Goal: Check status: Check status

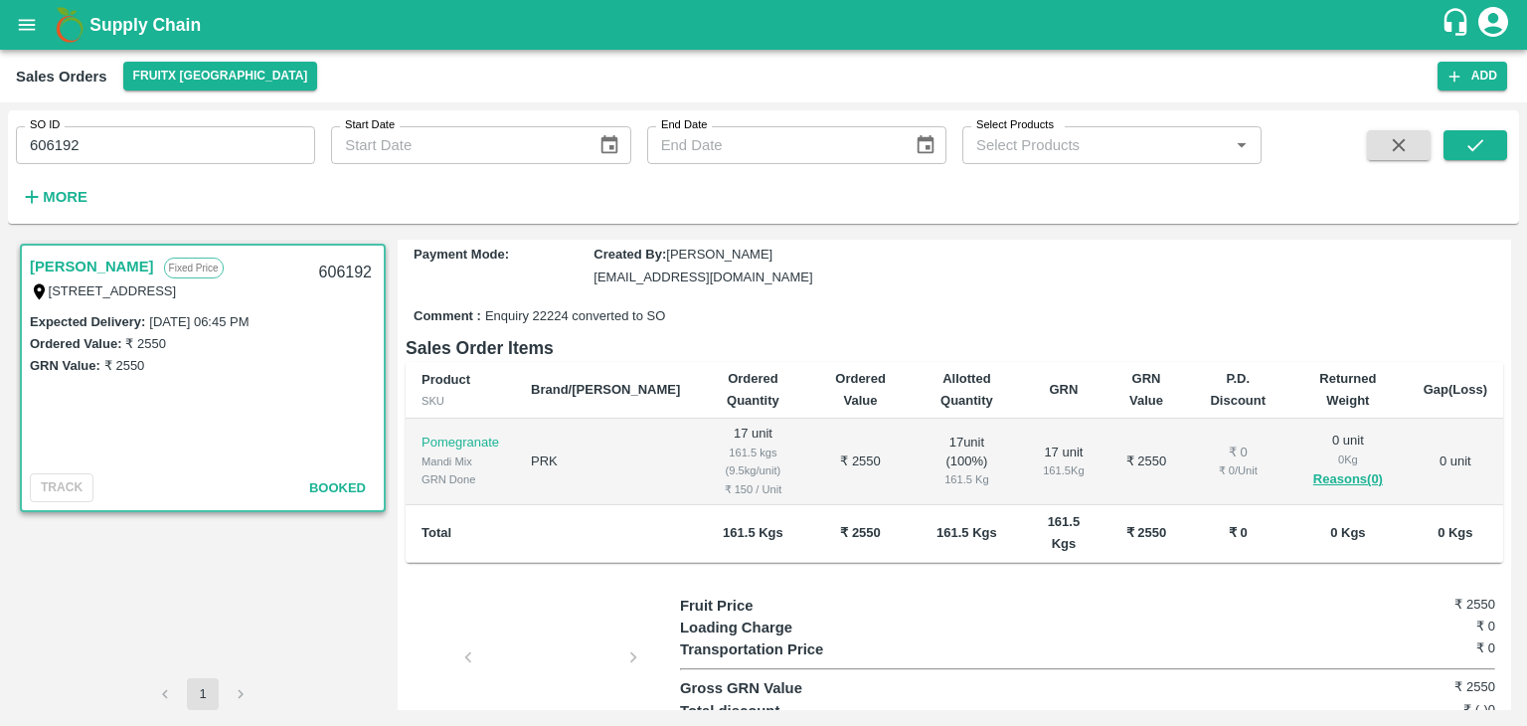
scroll to position [211, 0]
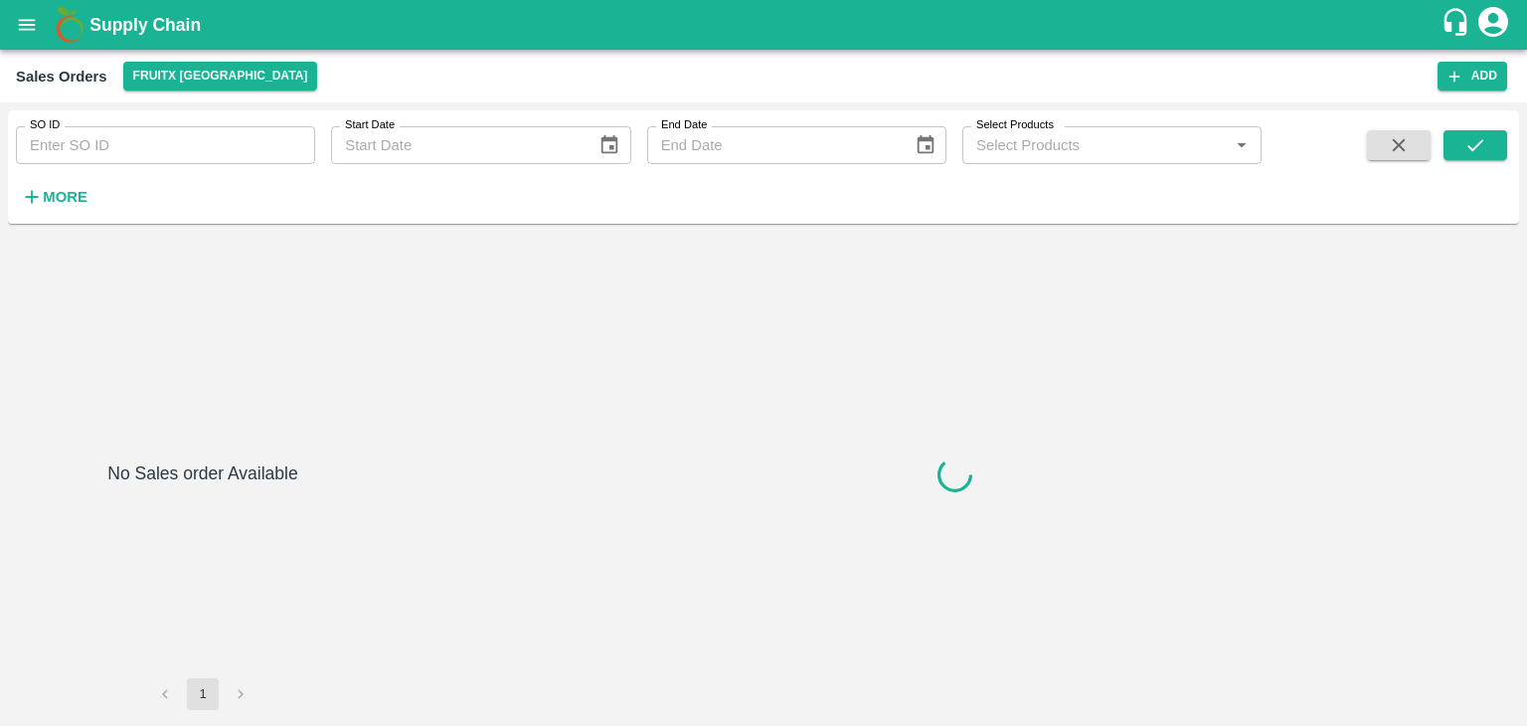
type input "606199"
type input "606023"
